Goal: Task Accomplishment & Management: Manage account settings

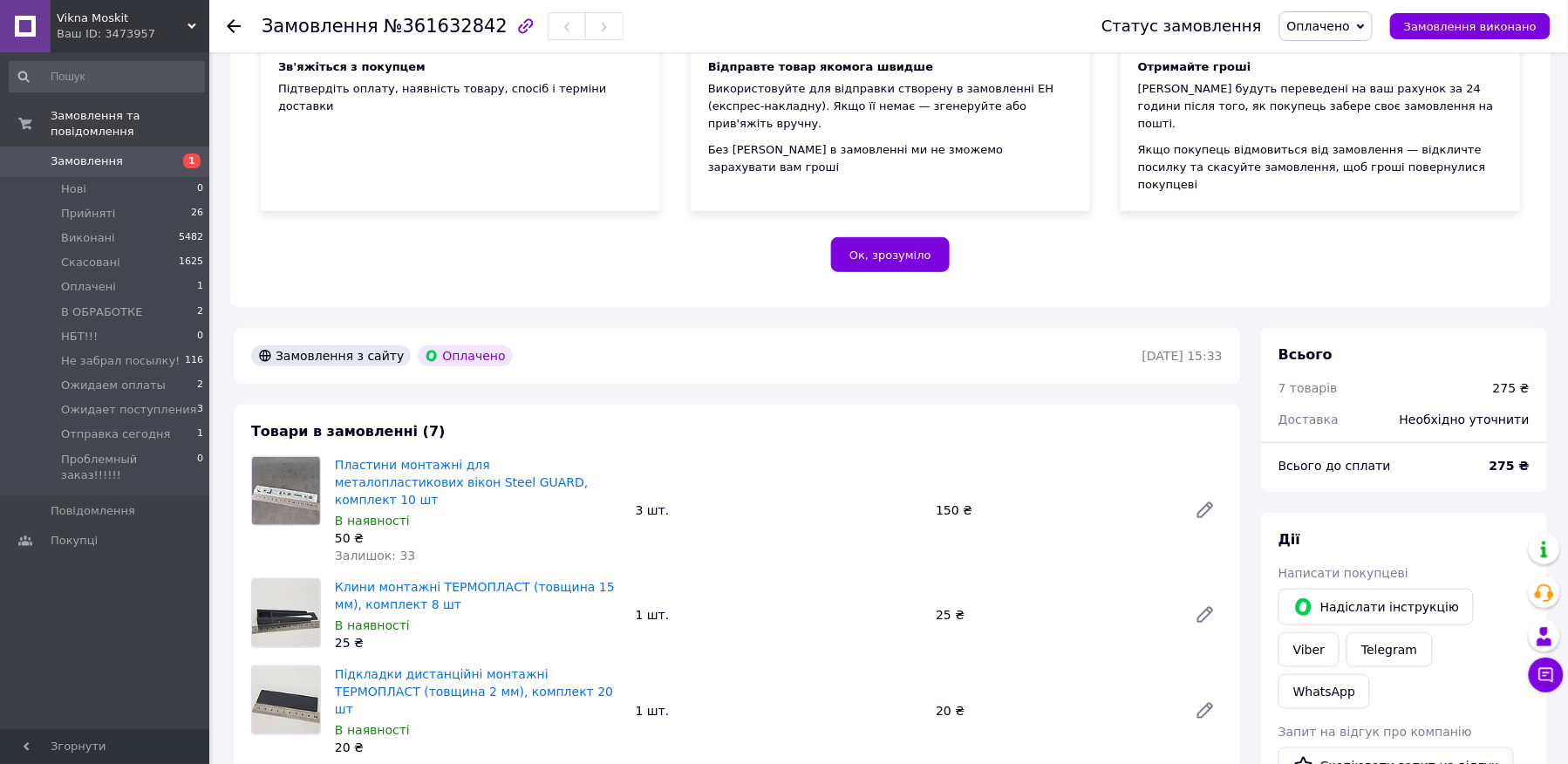
scroll to position [465, 0]
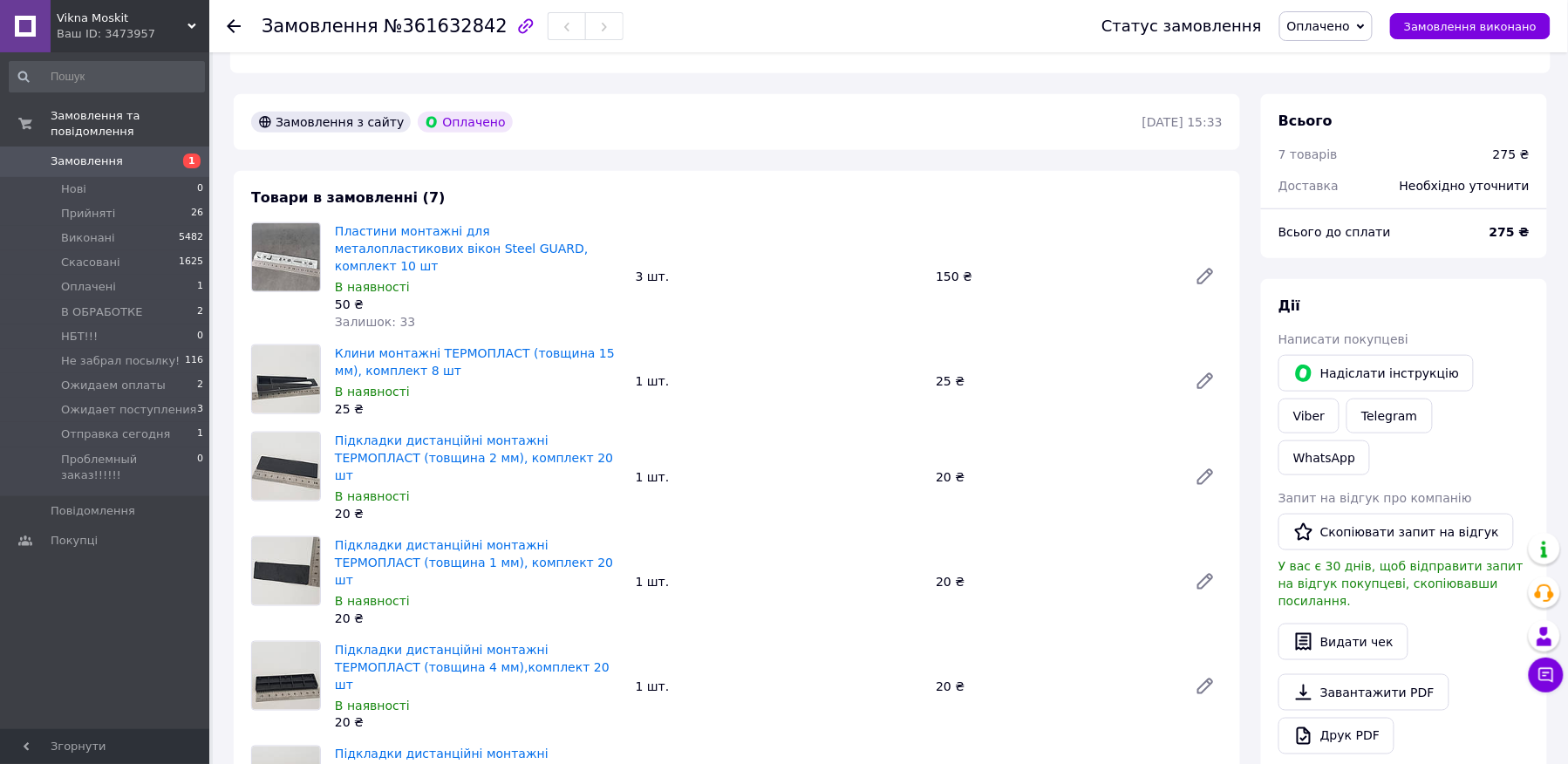
click at [1354, 33] on span "Оплачено" at bounding box center [1326, 26] width 94 height 30
click at [1346, 137] on li "В ОБРАБОТКЕ" at bounding box center [1358, 139] width 157 height 26
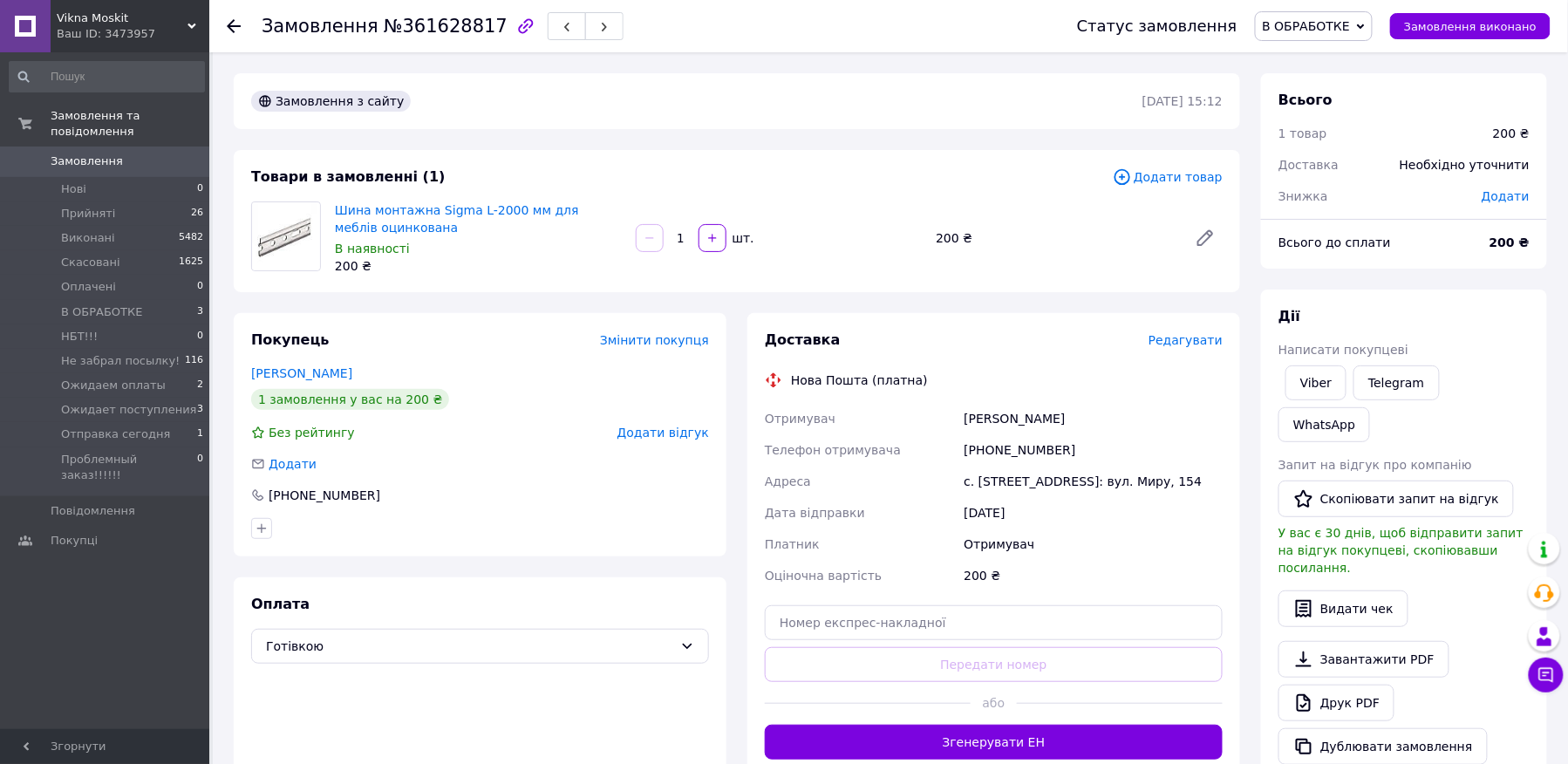
scroll to position [4, 0]
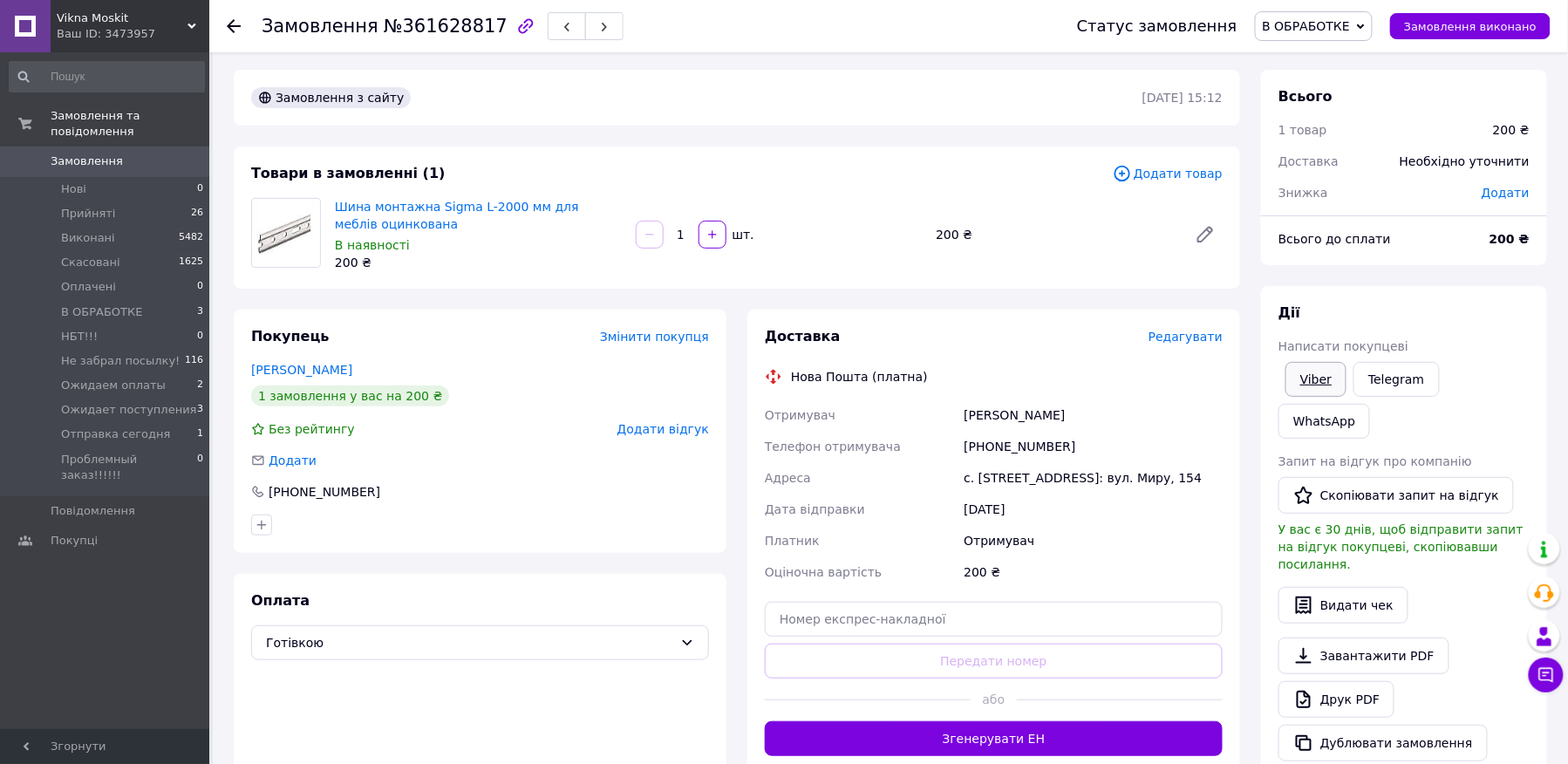
click at [1299, 382] on link "Viber" at bounding box center [1316, 379] width 61 height 35
drag, startPoint x: 370, startPoint y: 28, endPoint x: 476, endPoint y: 25, distance: 106.0
click at [476, 25] on span "№361628817" at bounding box center [446, 26] width 124 height 21
copy span "№361628817"
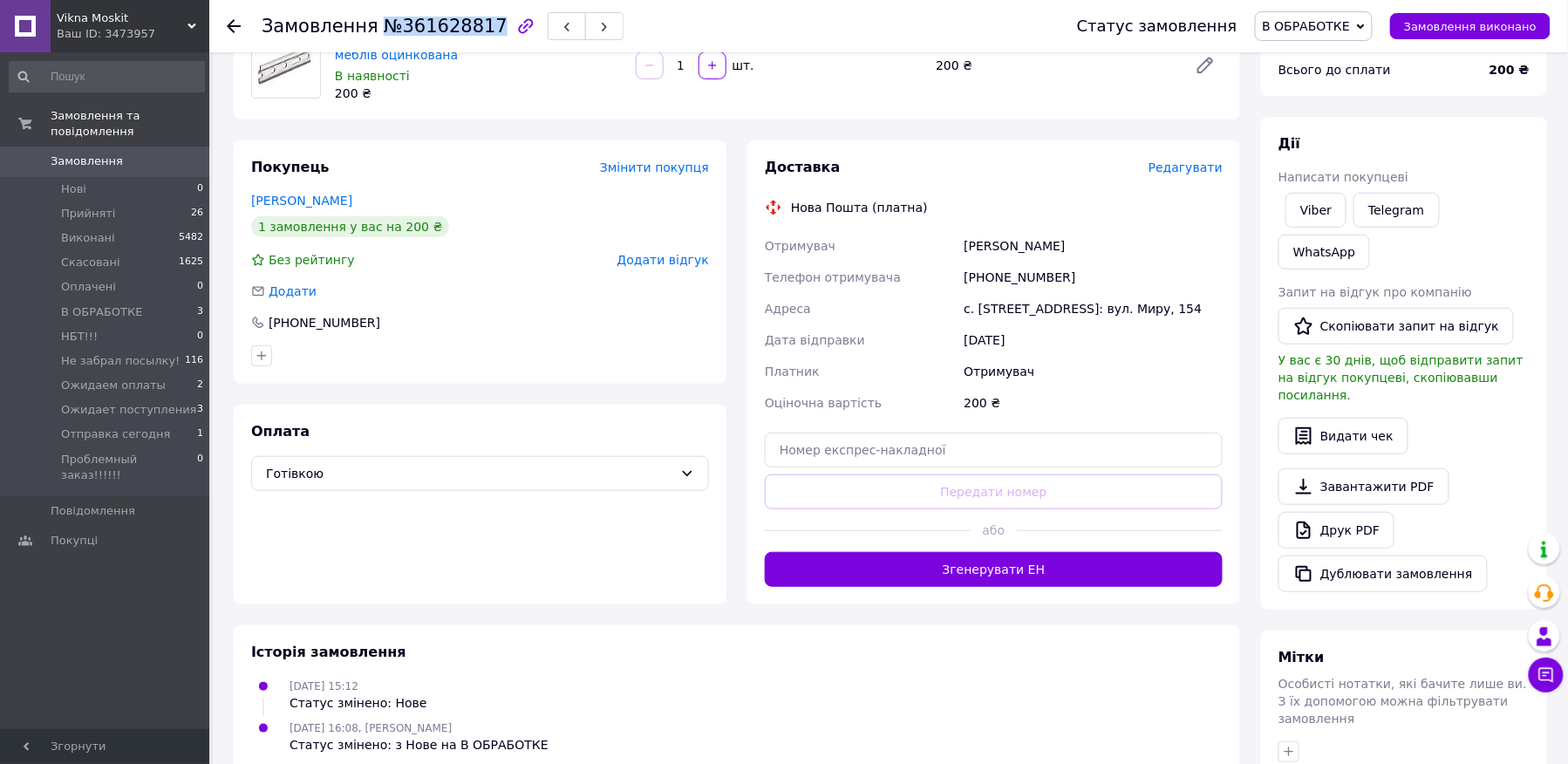
scroll to position [388, 0]
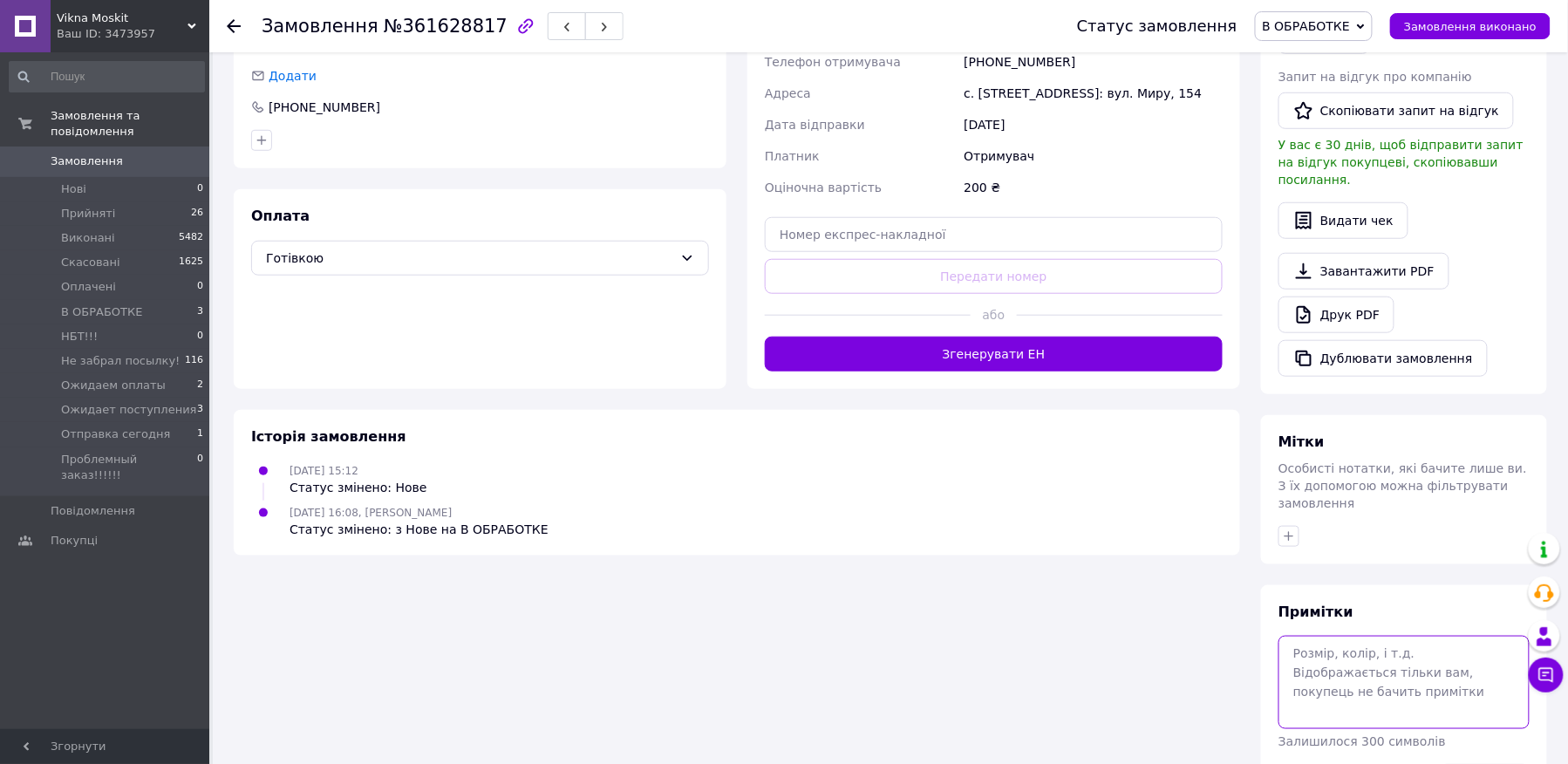
click at [1442, 636] on textarea at bounding box center [1404, 682] width 251 height 93
type textarea "запропонувала передплату"
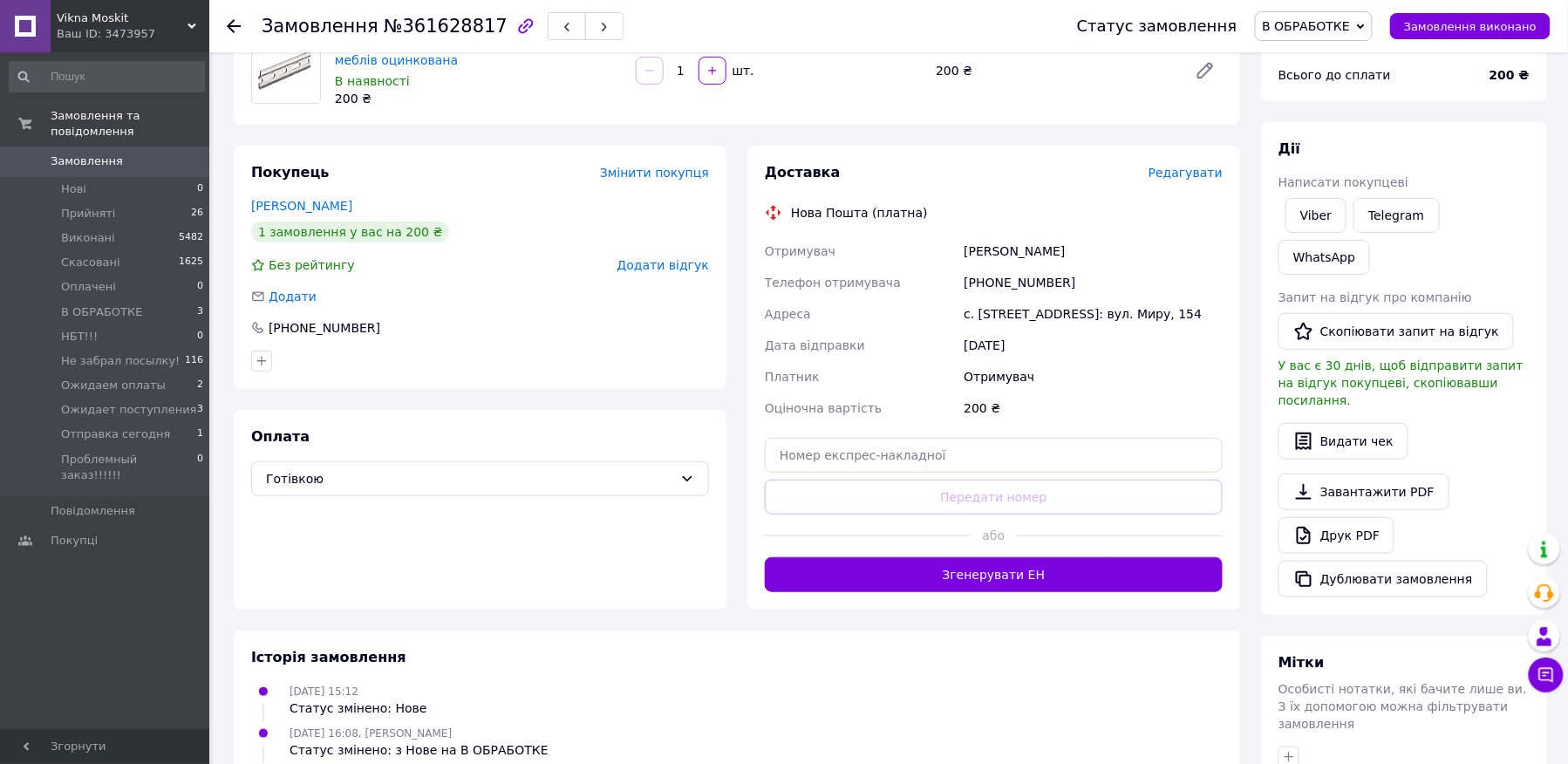
scroll to position [0, 0]
